Goal: Information Seeking & Learning: Learn about a topic

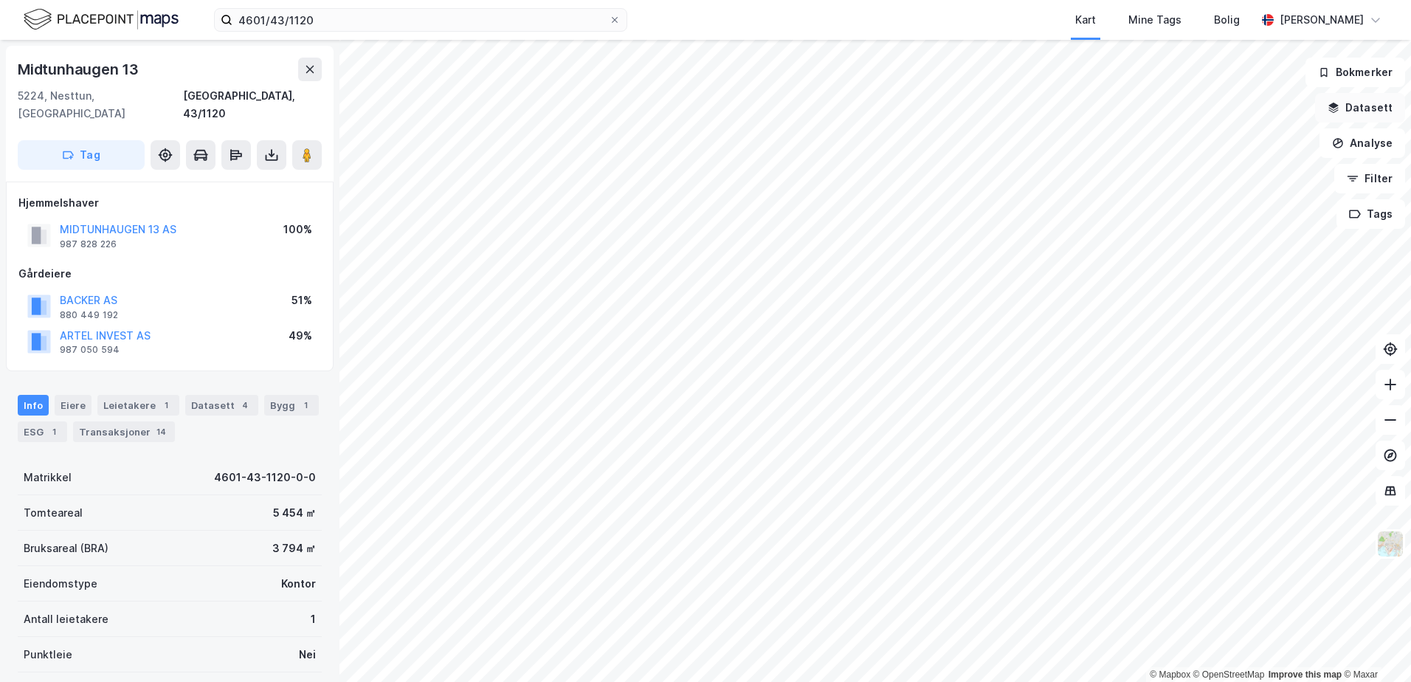
click at [1361, 108] on button "Datasett" at bounding box center [1360, 108] width 90 height 30
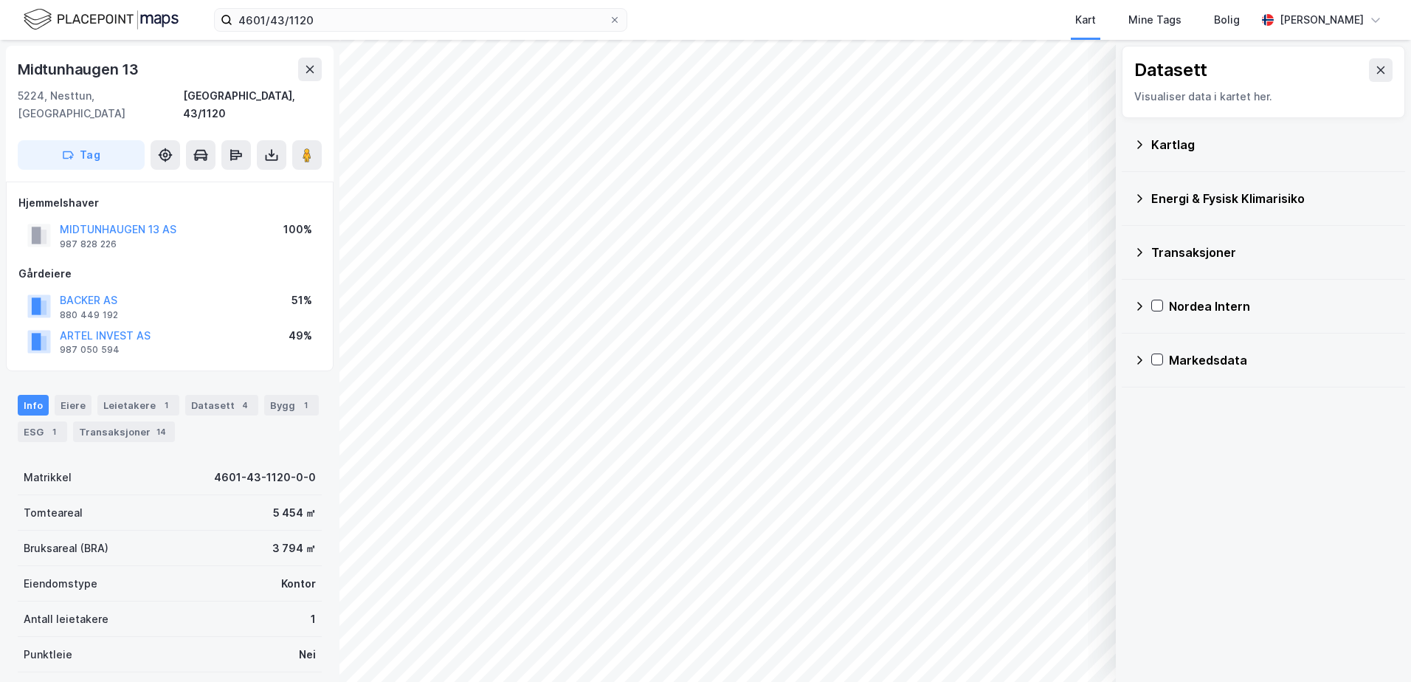
click at [1169, 147] on div "Kartlag" at bounding box center [1272, 145] width 242 height 18
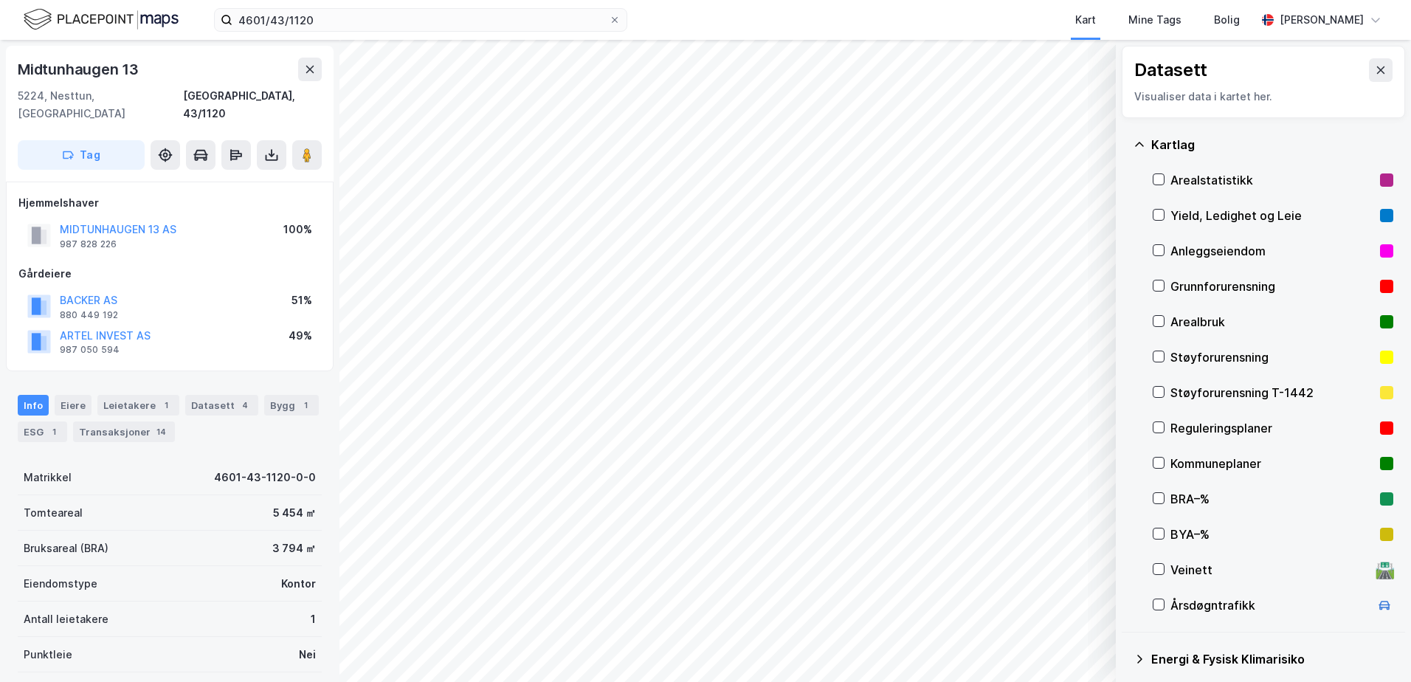
click at [1199, 280] on div "Grunnforurensning" at bounding box center [1272, 286] width 204 height 18
click at [1201, 284] on div "Grunnforurensning" at bounding box center [1272, 286] width 204 height 18
click at [1137, 143] on icon at bounding box center [1139, 145] width 12 height 12
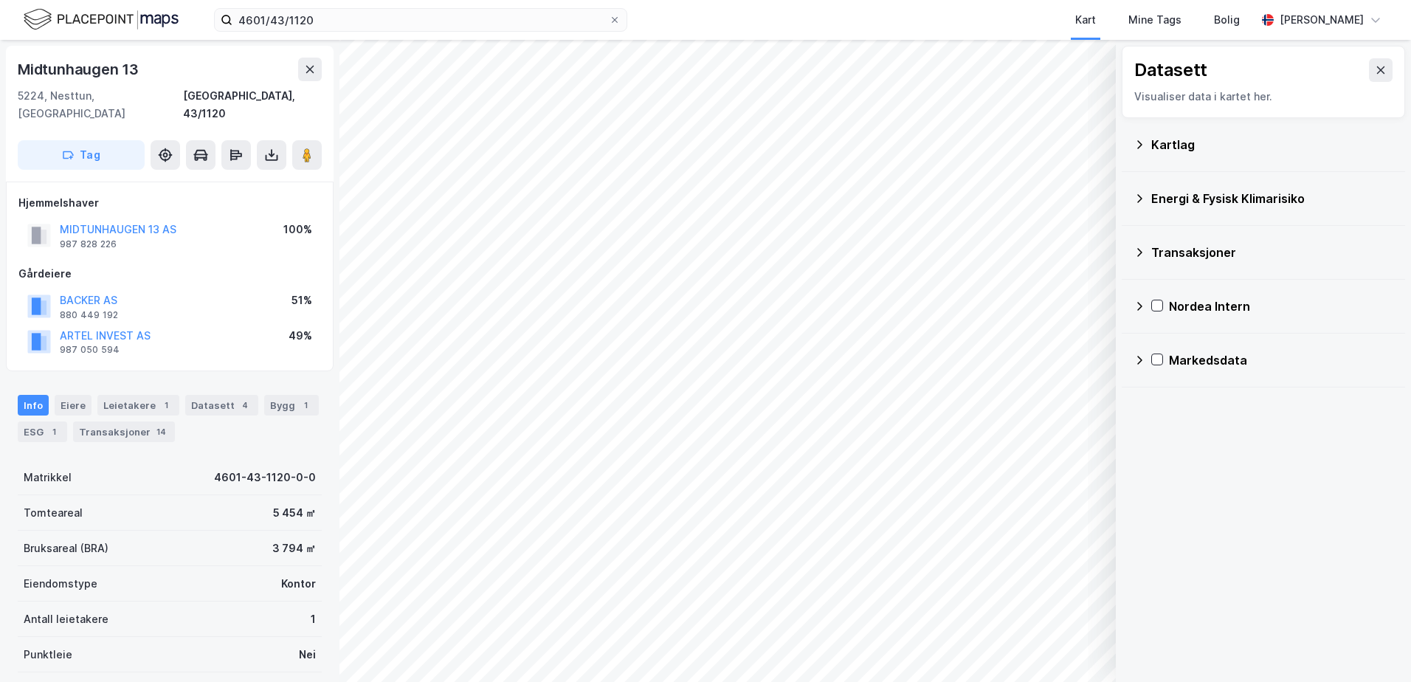
click at [1161, 194] on div "Energi & Fysisk Klimarisiko" at bounding box center [1272, 199] width 242 height 18
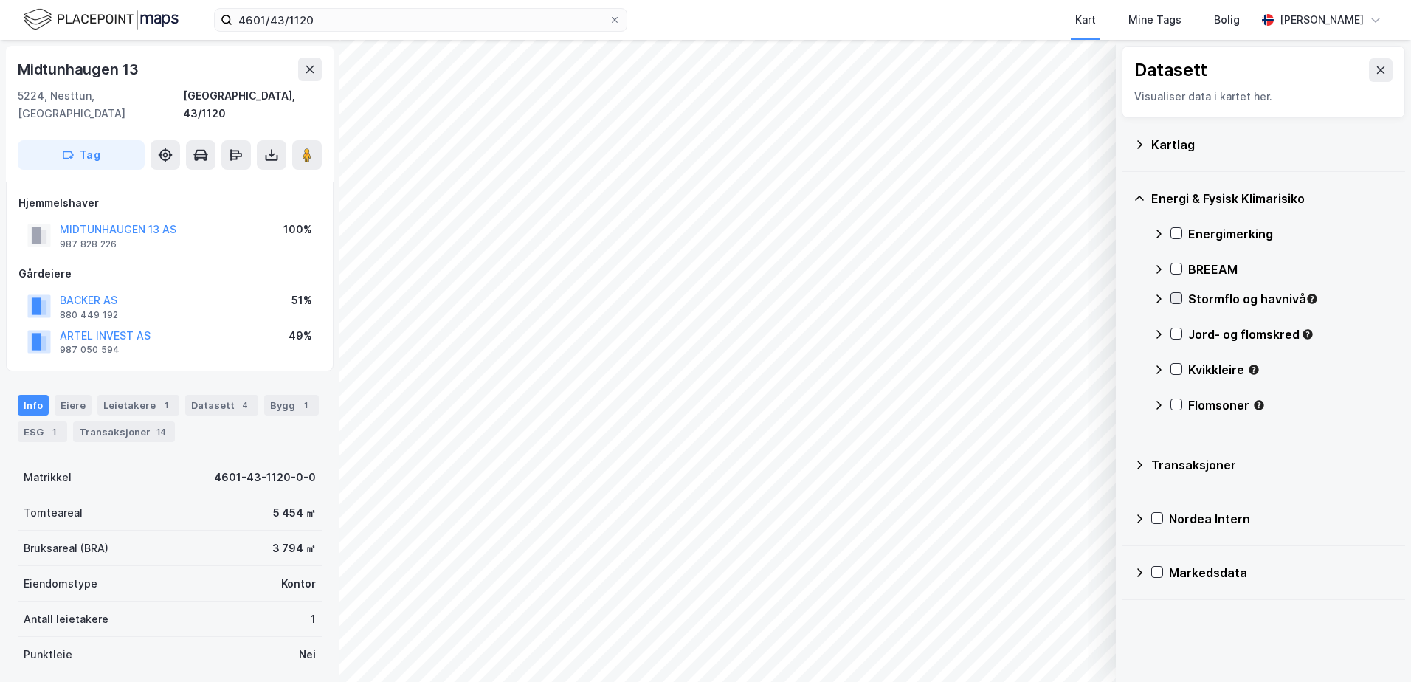
click at [1178, 300] on icon at bounding box center [1176, 298] width 10 height 10
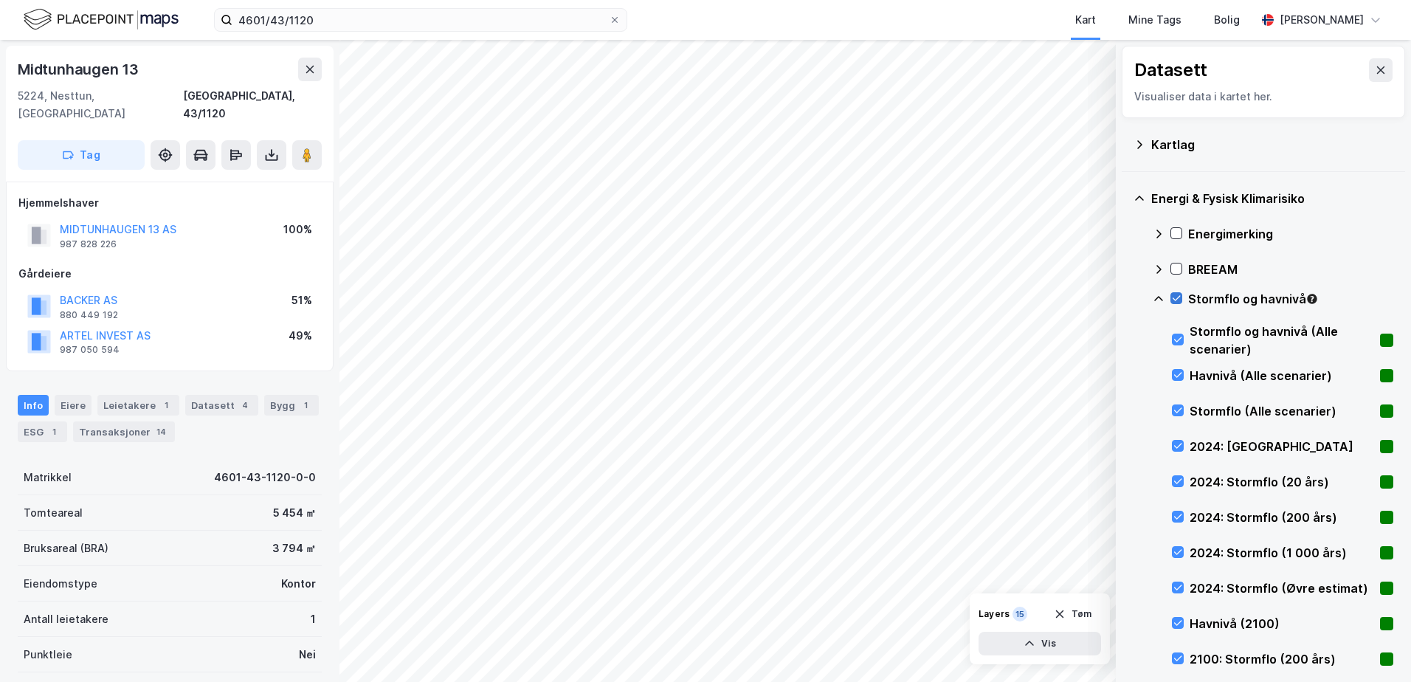
click at [1177, 300] on icon at bounding box center [1176, 298] width 10 height 10
click at [1159, 297] on icon at bounding box center [1158, 298] width 9 height 5
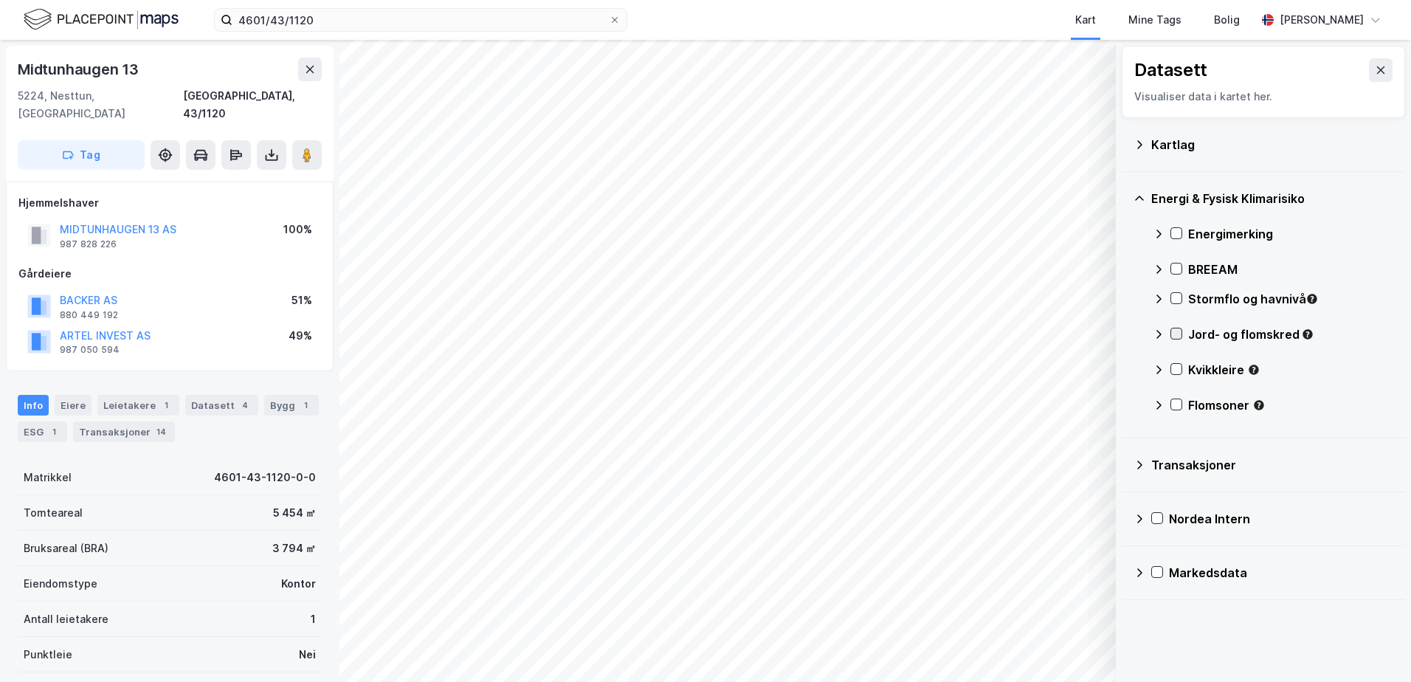
click at [1175, 333] on icon at bounding box center [1176, 333] width 10 height 10
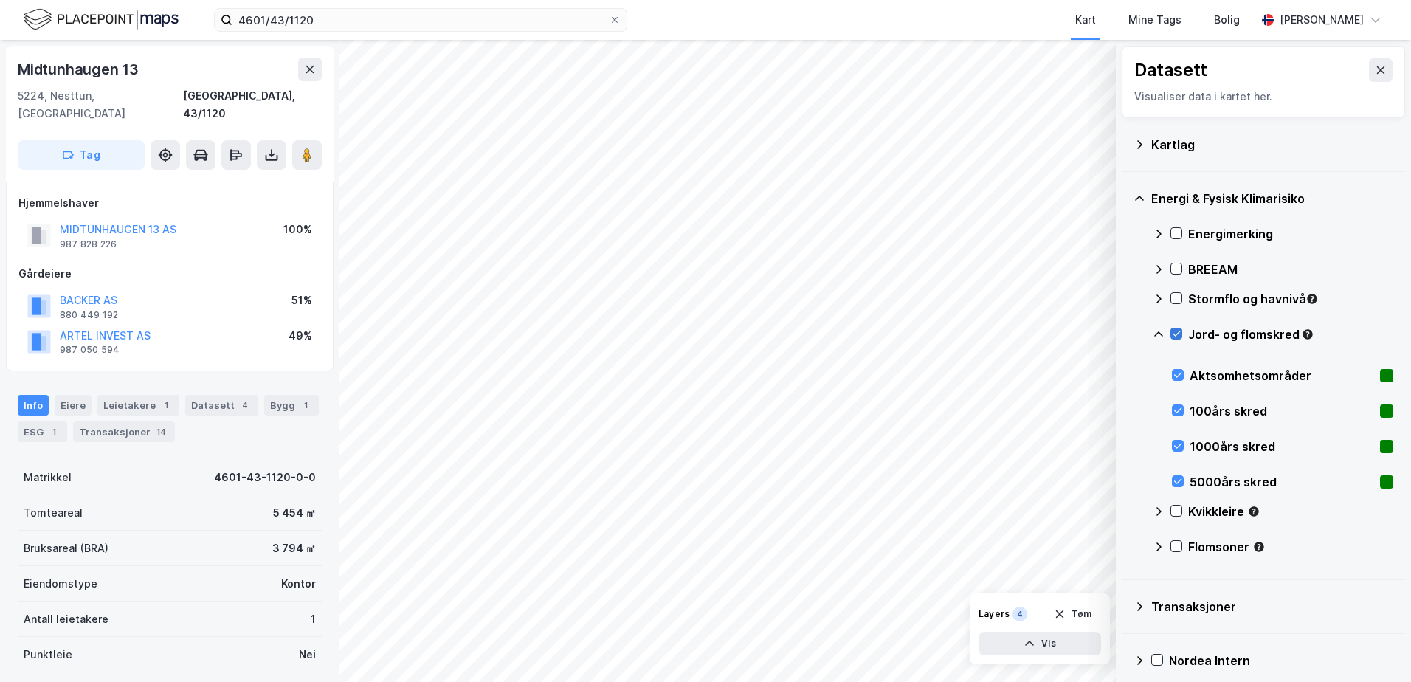
click at [1175, 333] on icon at bounding box center [1176, 333] width 10 height 10
click at [1156, 331] on icon at bounding box center [1159, 334] width 12 height 12
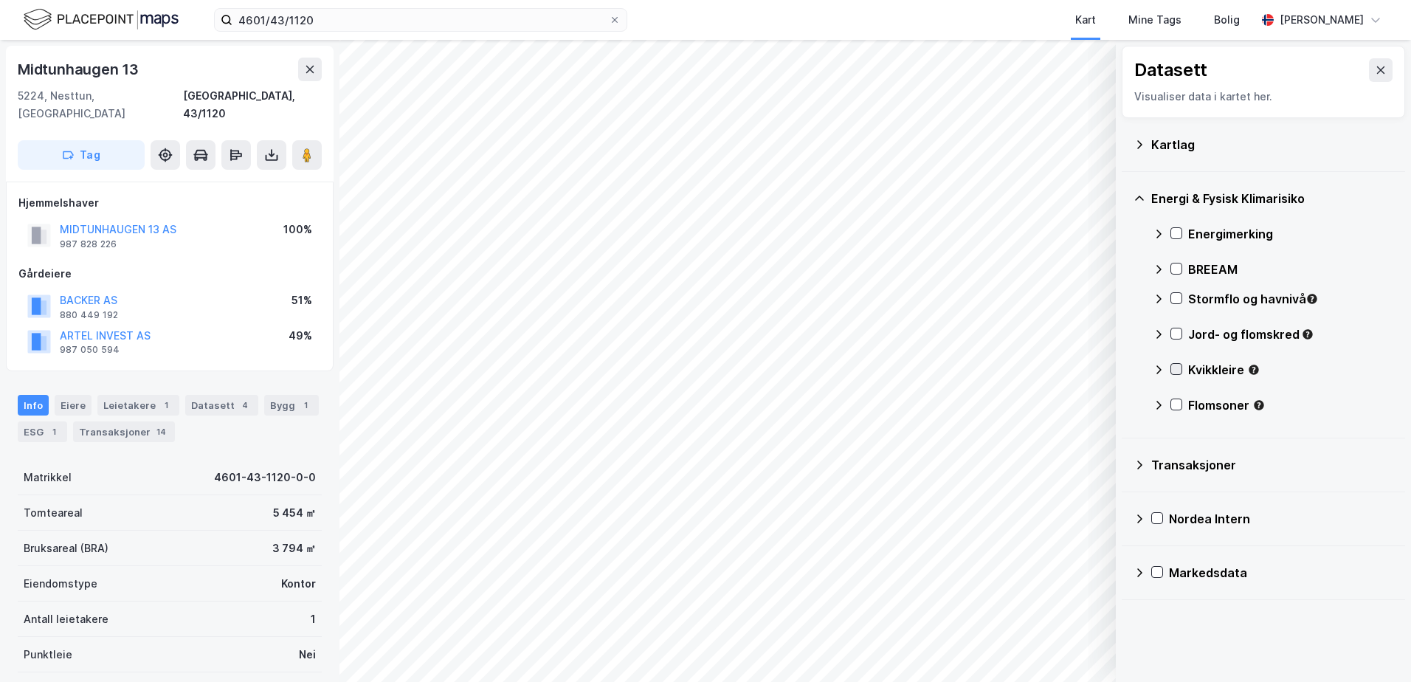
click at [1175, 364] on icon at bounding box center [1176, 369] width 10 height 10
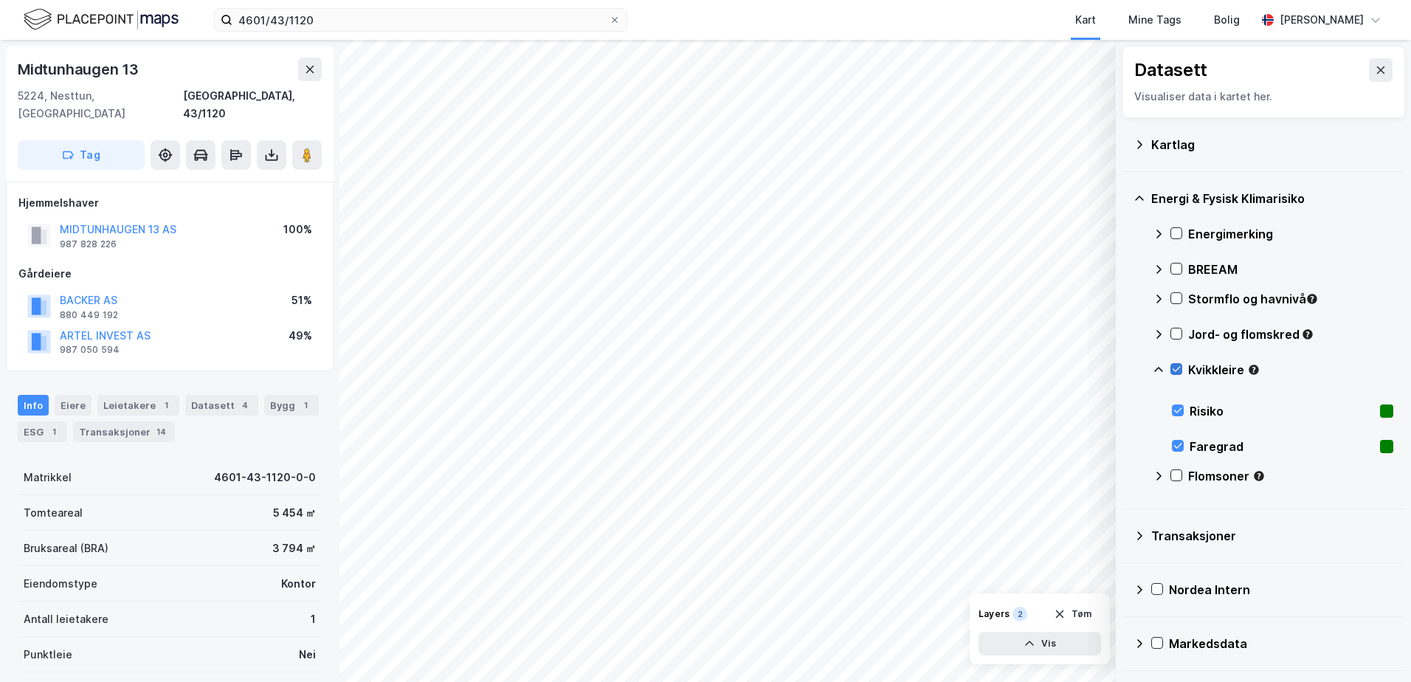
click at [1175, 364] on icon at bounding box center [1176, 369] width 10 height 10
click at [1154, 371] on icon at bounding box center [1159, 370] width 12 height 12
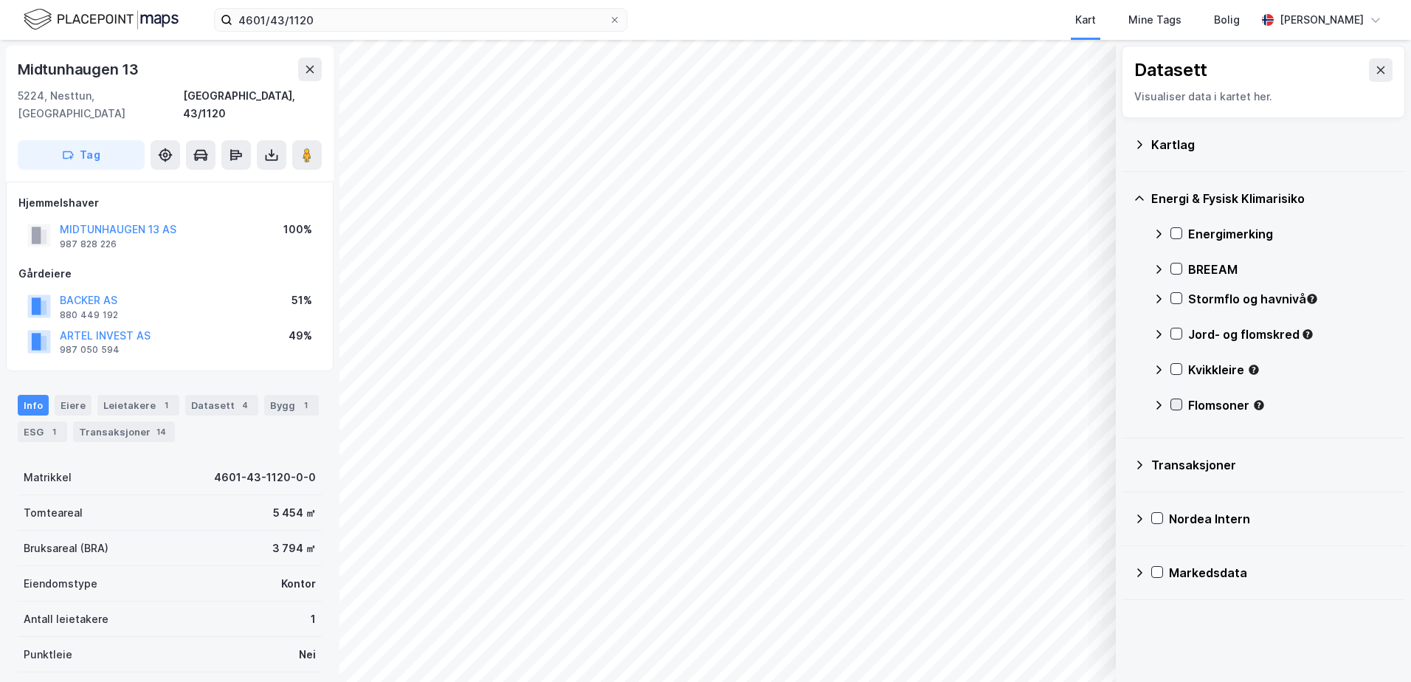
click at [1175, 407] on icon at bounding box center [1177, 404] width 8 height 5
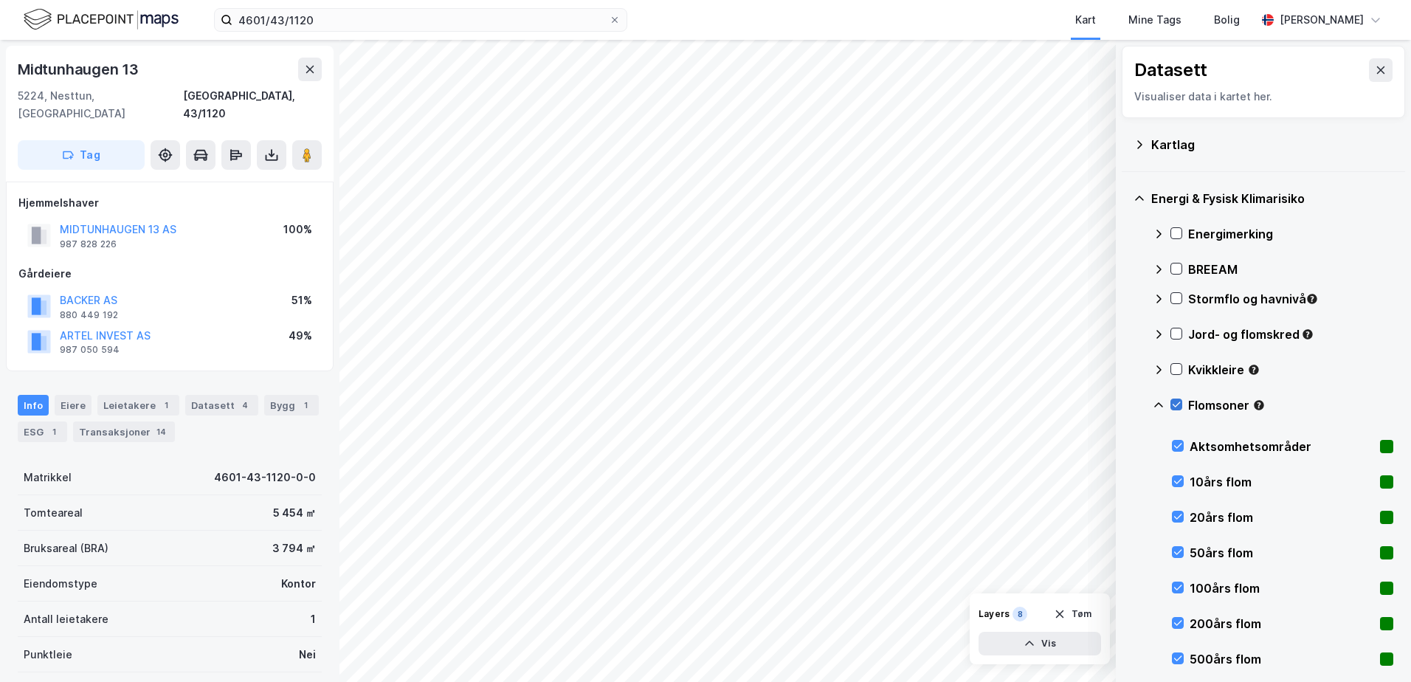
click at [1174, 407] on icon at bounding box center [1176, 404] width 10 height 10
